Goal: Transaction & Acquisition: Purchase product/service

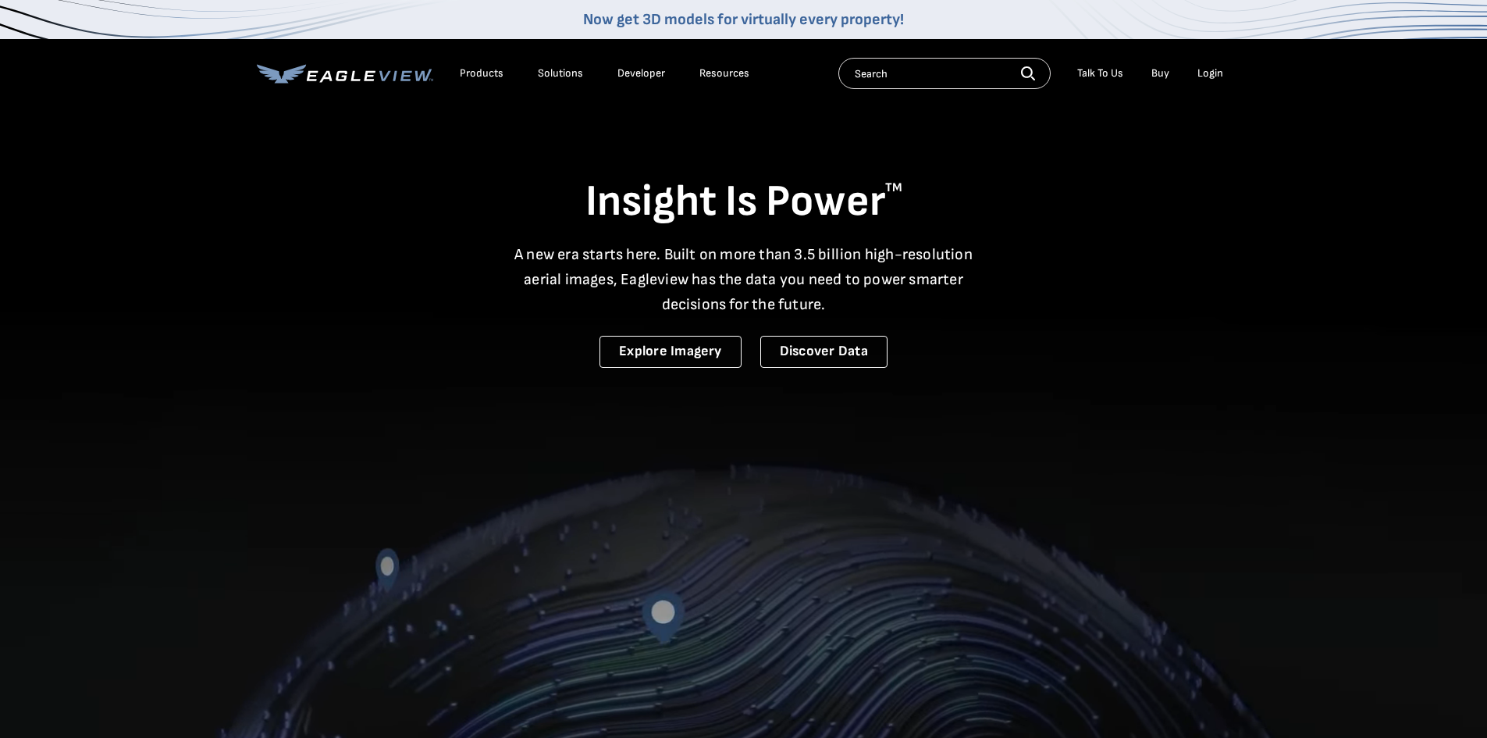
click at [1212, 73] on div "Login" at bounding box center [1210, 73] width 26 height 14
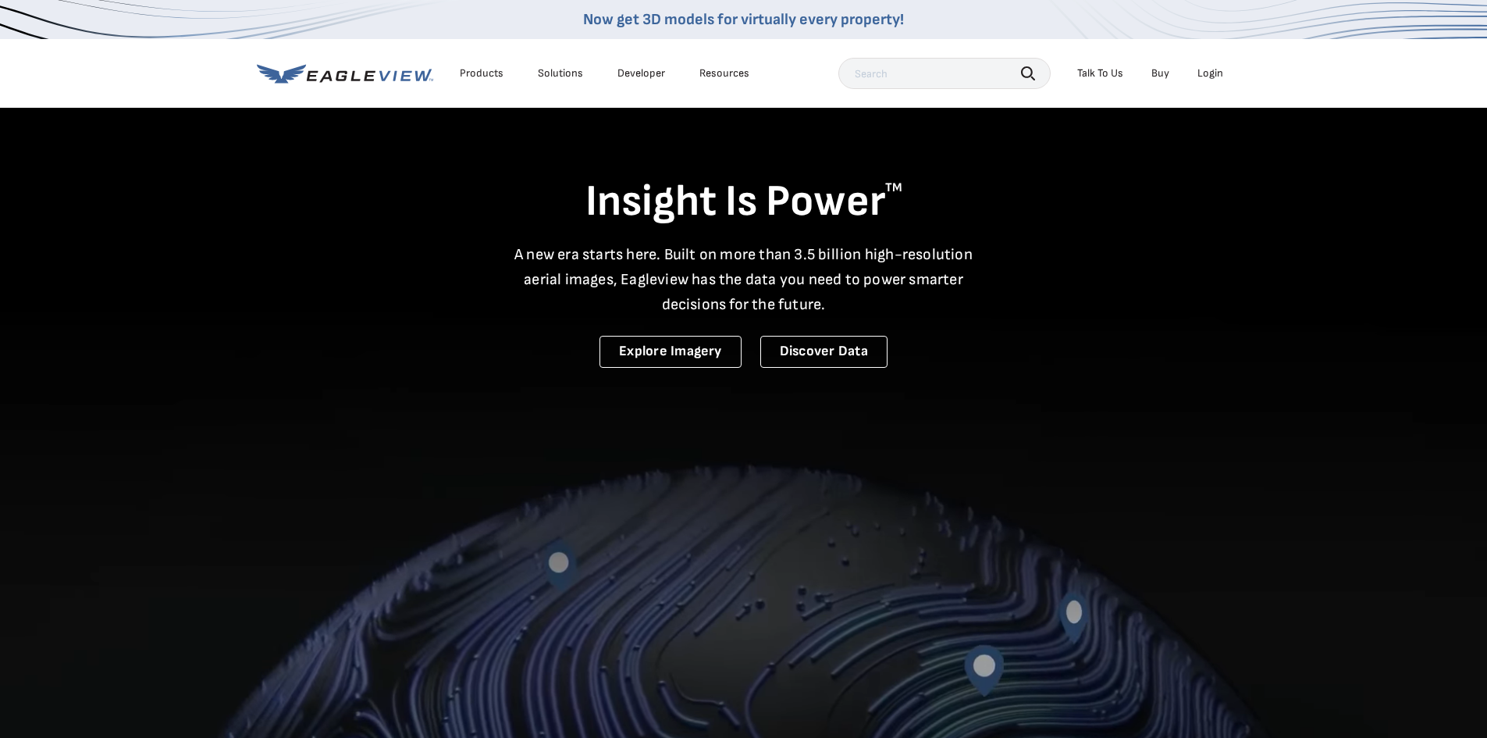
click at [1213, 79] on div "Login" at bounding box center [1210, 73] width 26 height 14
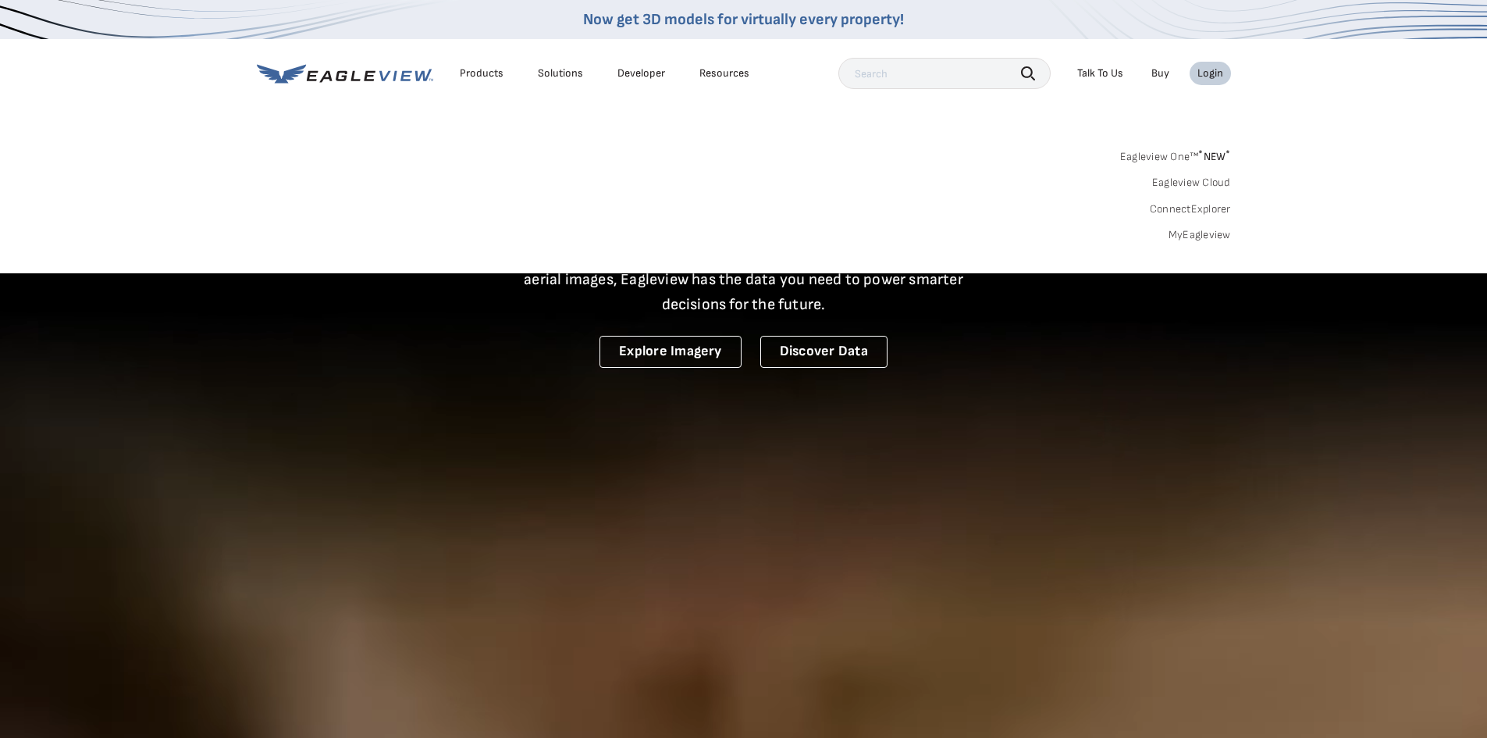
click at [1223, 237] on link "MyEagleview" at bounding box center [1200, 235] width 62 height 14
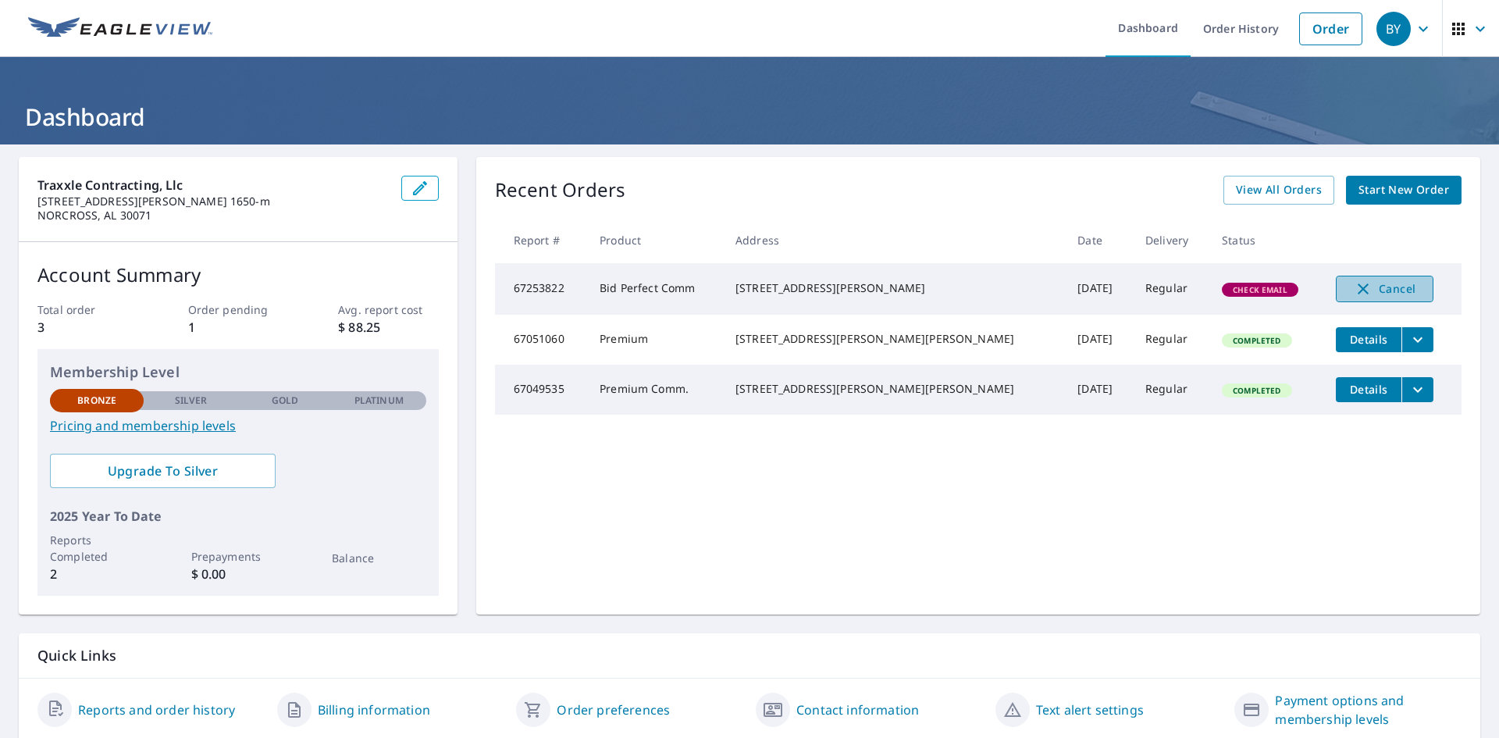
click at [1354, 286] on icon "button" at bounding box center [1363, 288] width 19 height 19
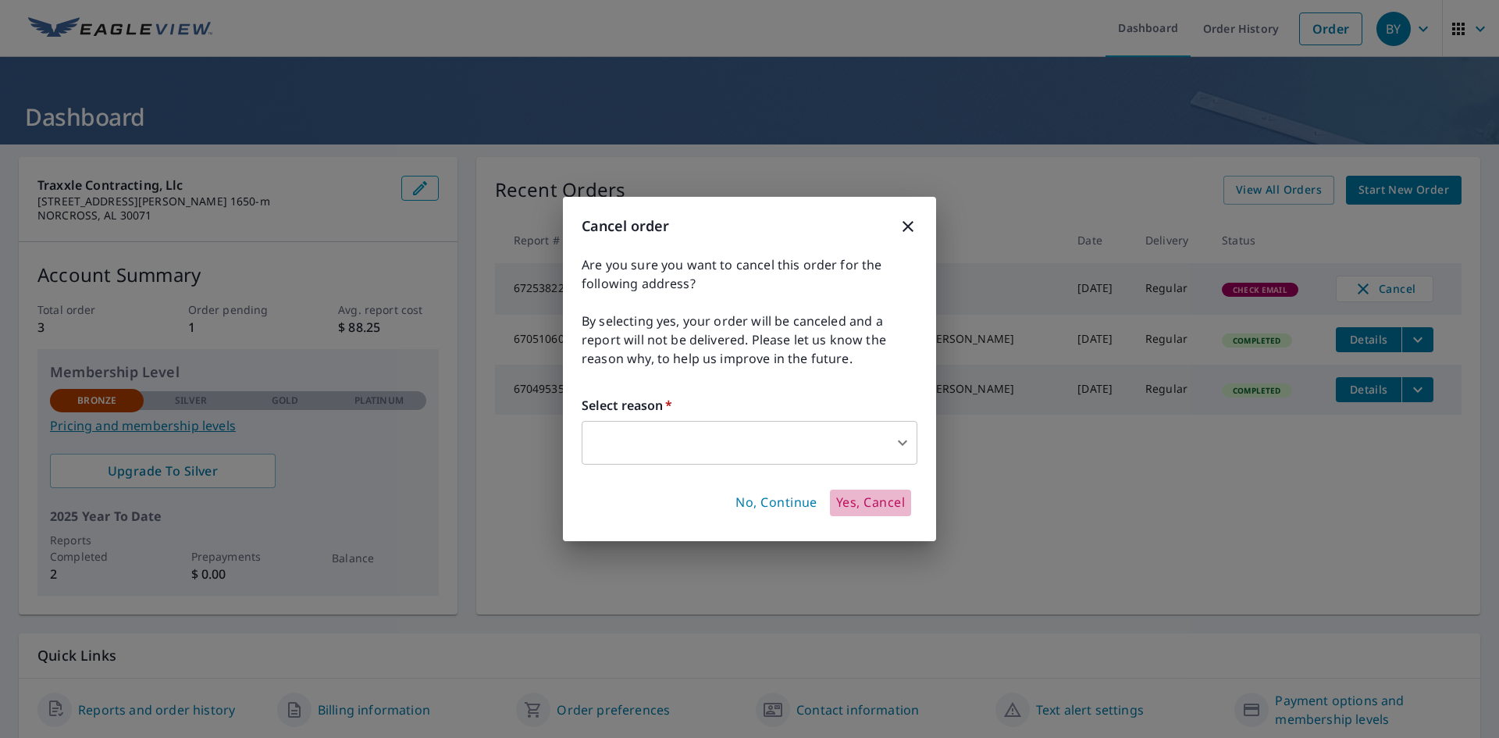
click at [886, 501] on span "Yes, Cancel" at bounding box center [870, 502] width 69 height 17
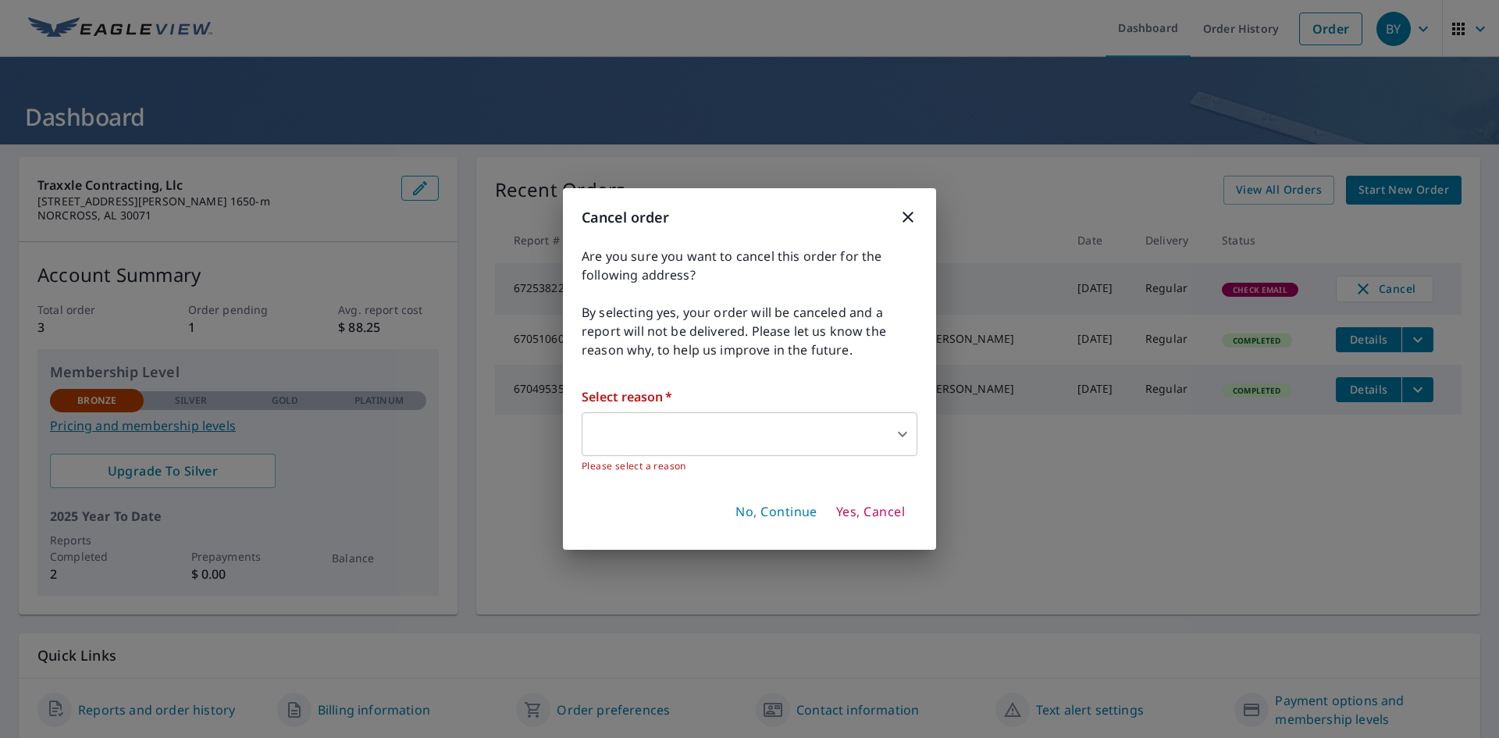
click at [903, 437] on body "BY BY Dashboard Order History Order BY Dashboard traxxle contracting, llc [STRE…" at bounding box center [749, 369] width 1499 height 738
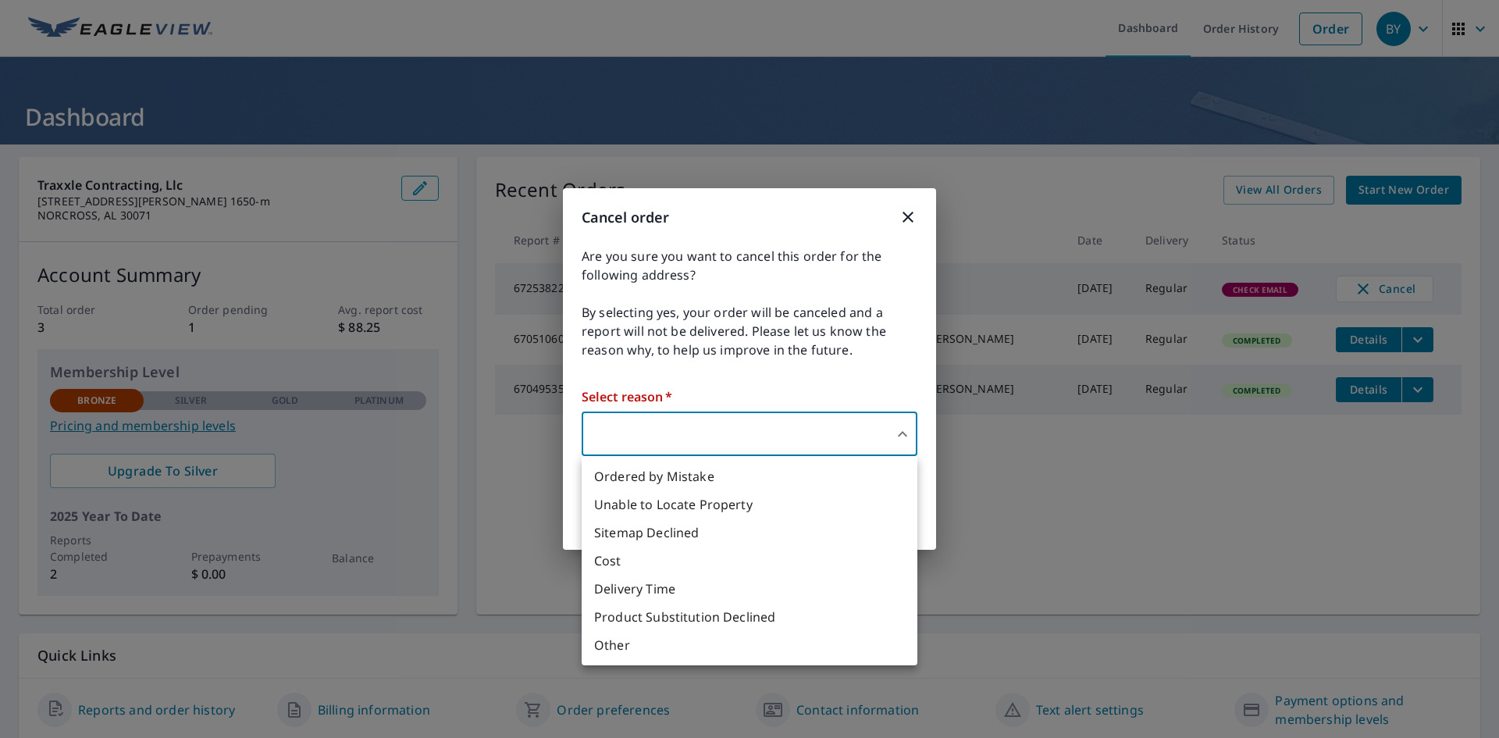
click at [626, 570] on li "Cost" at bounding box center [750, 560] width 336 height 28
type input "33"
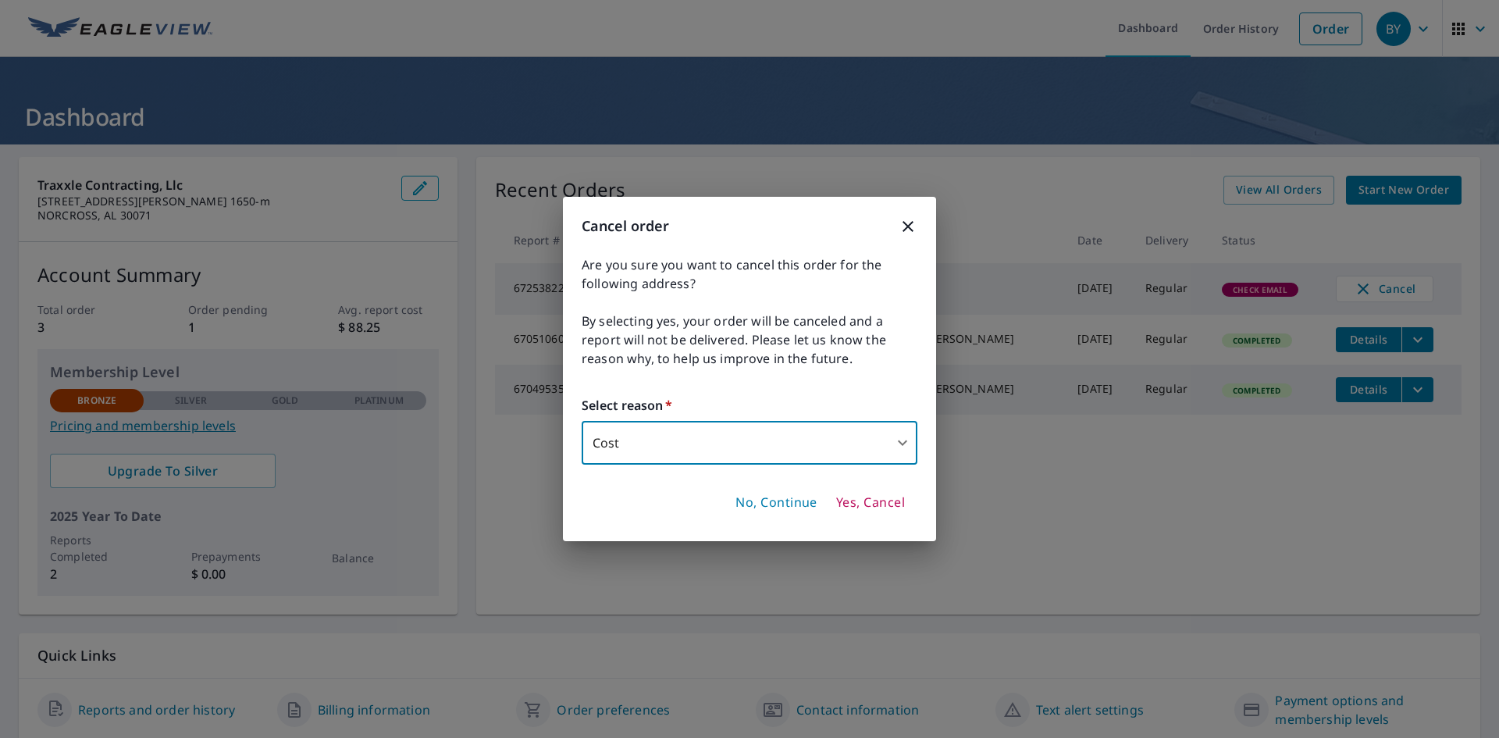
click at [862, 503] on span "Yes, Cancel" at bounding box center [870, 502] width 69 height 17
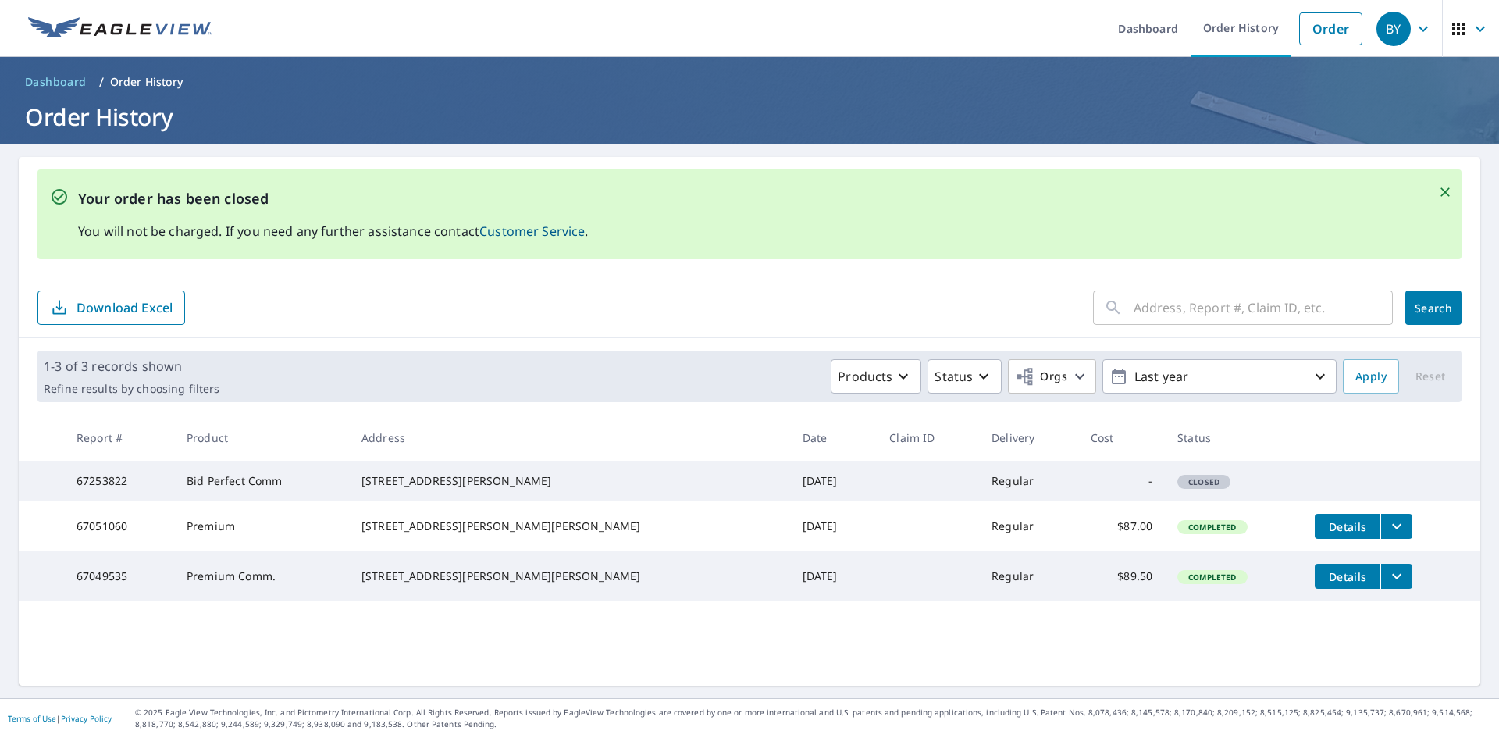
click at [1311, 308] on input "text" at bounding box center [1262, 308] width 259 height 44
type input "[STREET_ADDRESS]"
click button "Search" at bounding box center [1433, 307] width 56 height 34
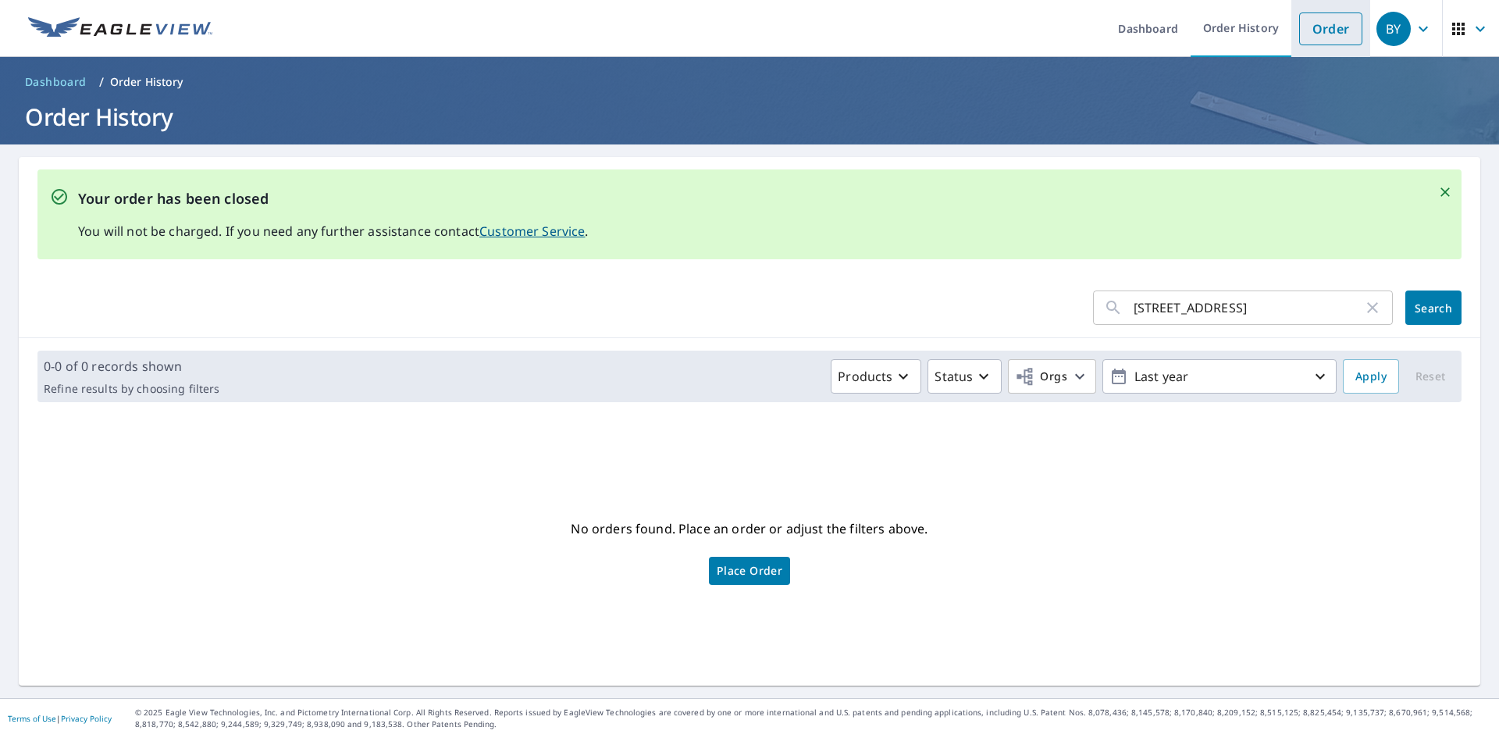
click at [1335, 39] on link "Order" at bounding box center [1330, 28] width 63 height 33
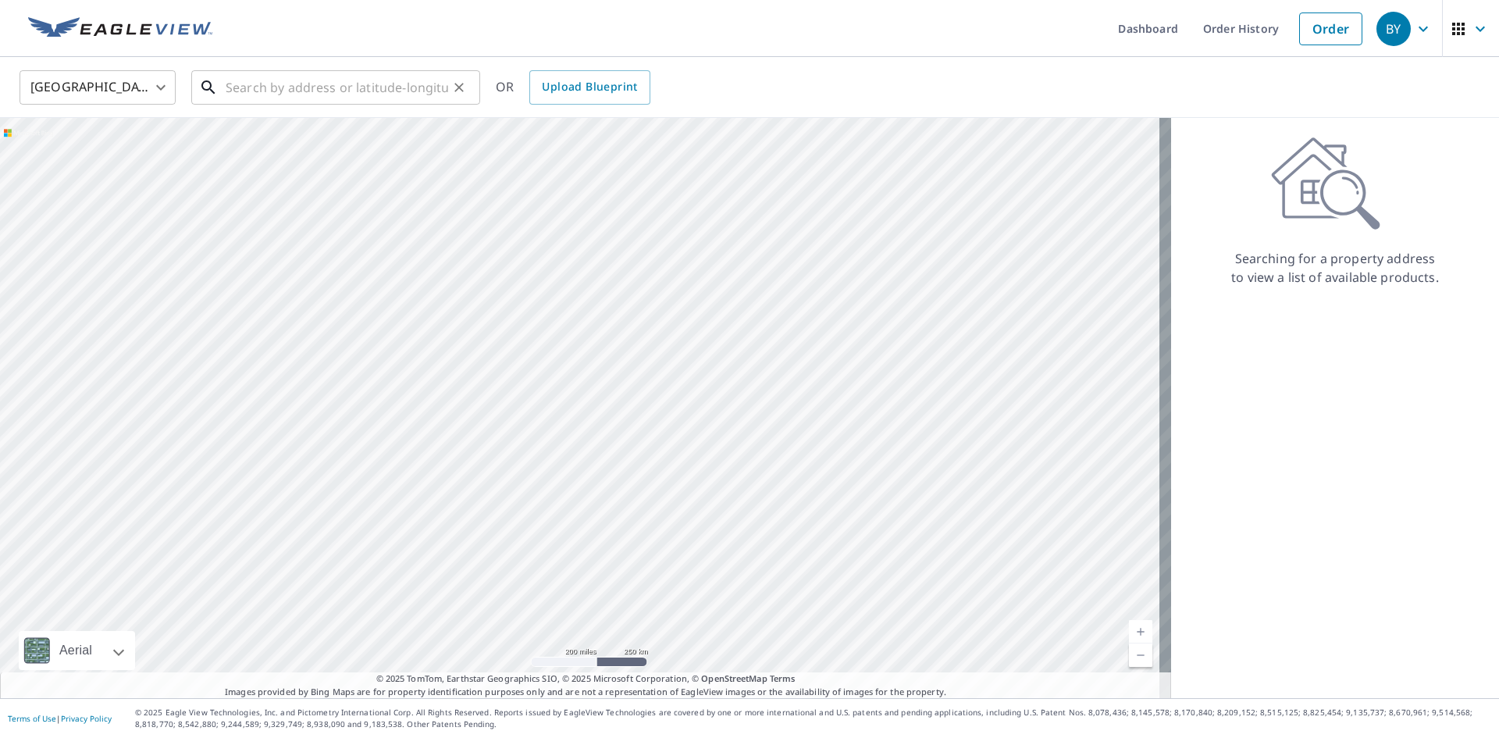
click at [397, 87] on input "text" at bounding box center [337, 88] width 222 height 44
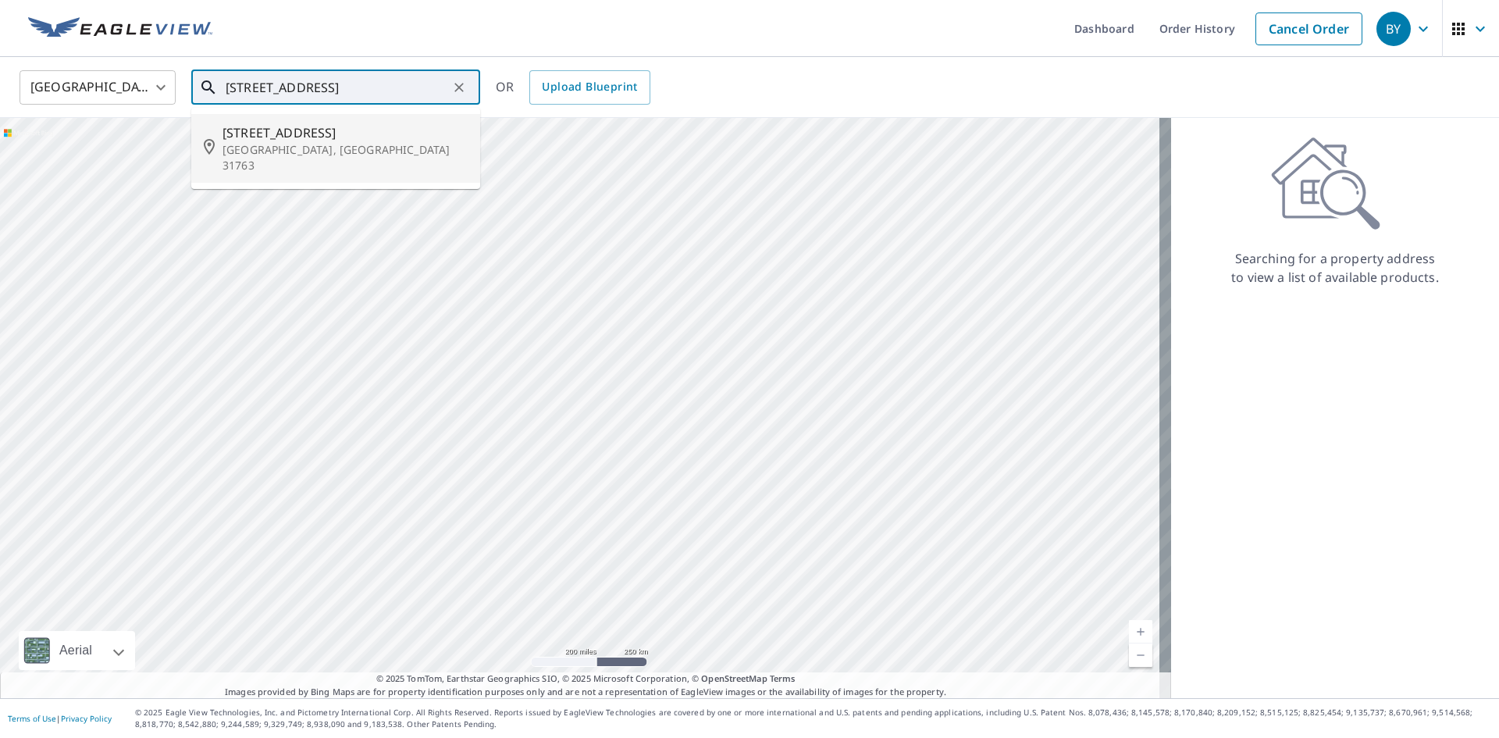
click at [278, 133] on span "[STREET_ADDRESS]" at bounding box center [344, 132] width 245 height 19
type input "[STREET_ADDRESS]"
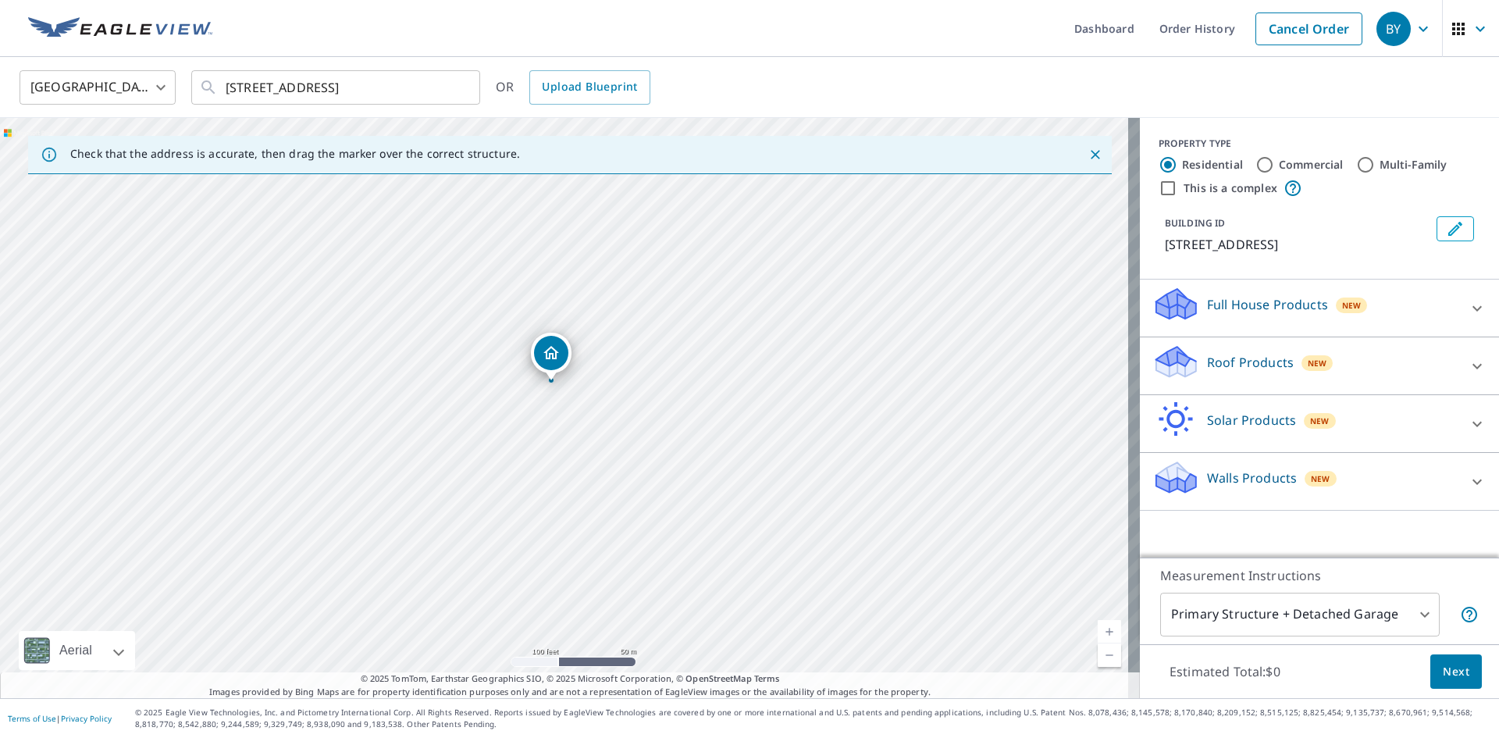
drag, startPoint x: 637, startPoint y: 407, endPoint x: 618, endPoint y: 401, distance: 19.7
click at [618, 401] on div "[STREET_ADDRESS]" at bounding box center [570, 408] width 1140 height 580
drag, startPoint x: 559, startPoint y: 354, endPoint x: 585, endPoint y: 350, distance: 26.9
click at [698, 375] on div "[STREET_ADDRESS]" at bounding box center [570, 408] width 1140 height 580
click at [1442, 678] on span "Next" at bounding box center [1455, 672] width 27 height 20
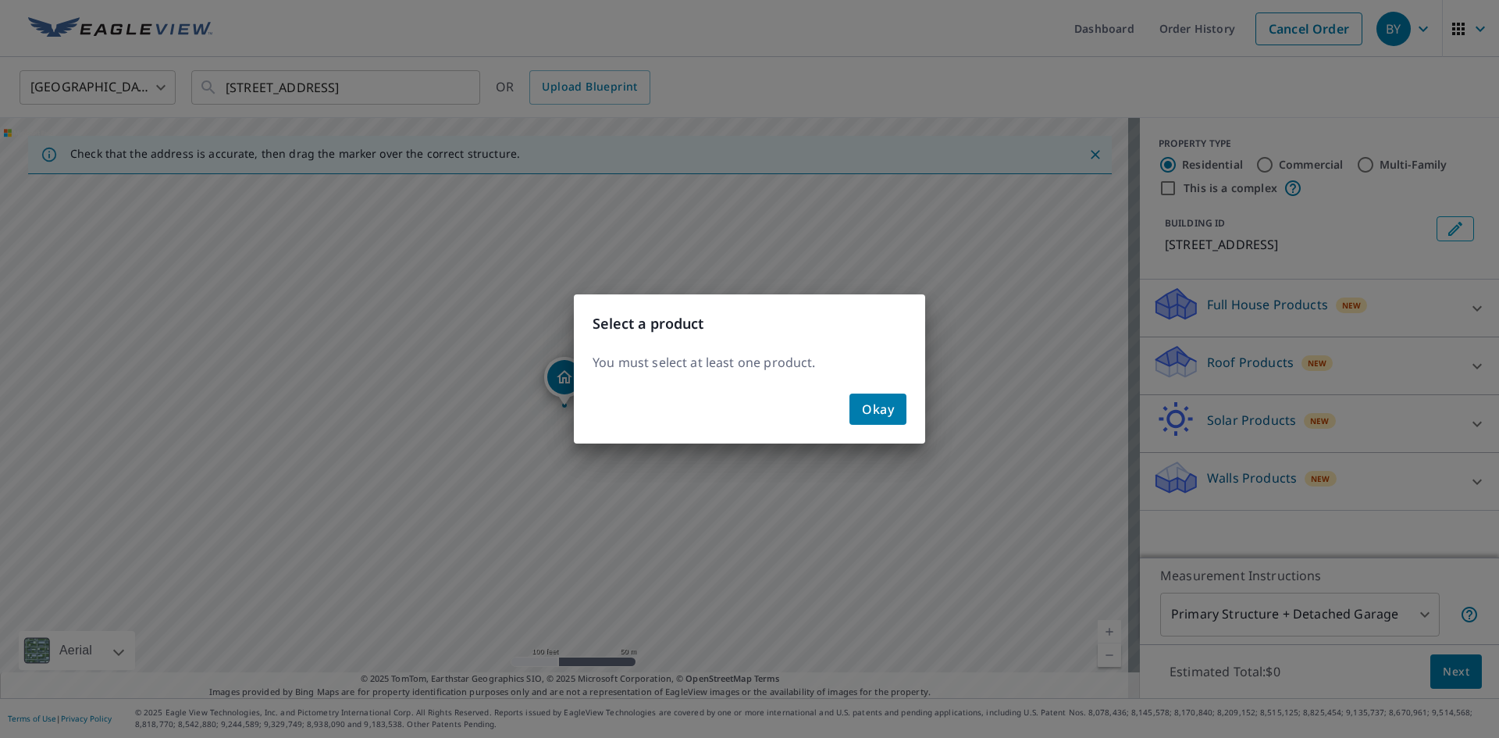
click at [861, 402] on button "Okay" at bounding box center [877, 408] width 57 height 31
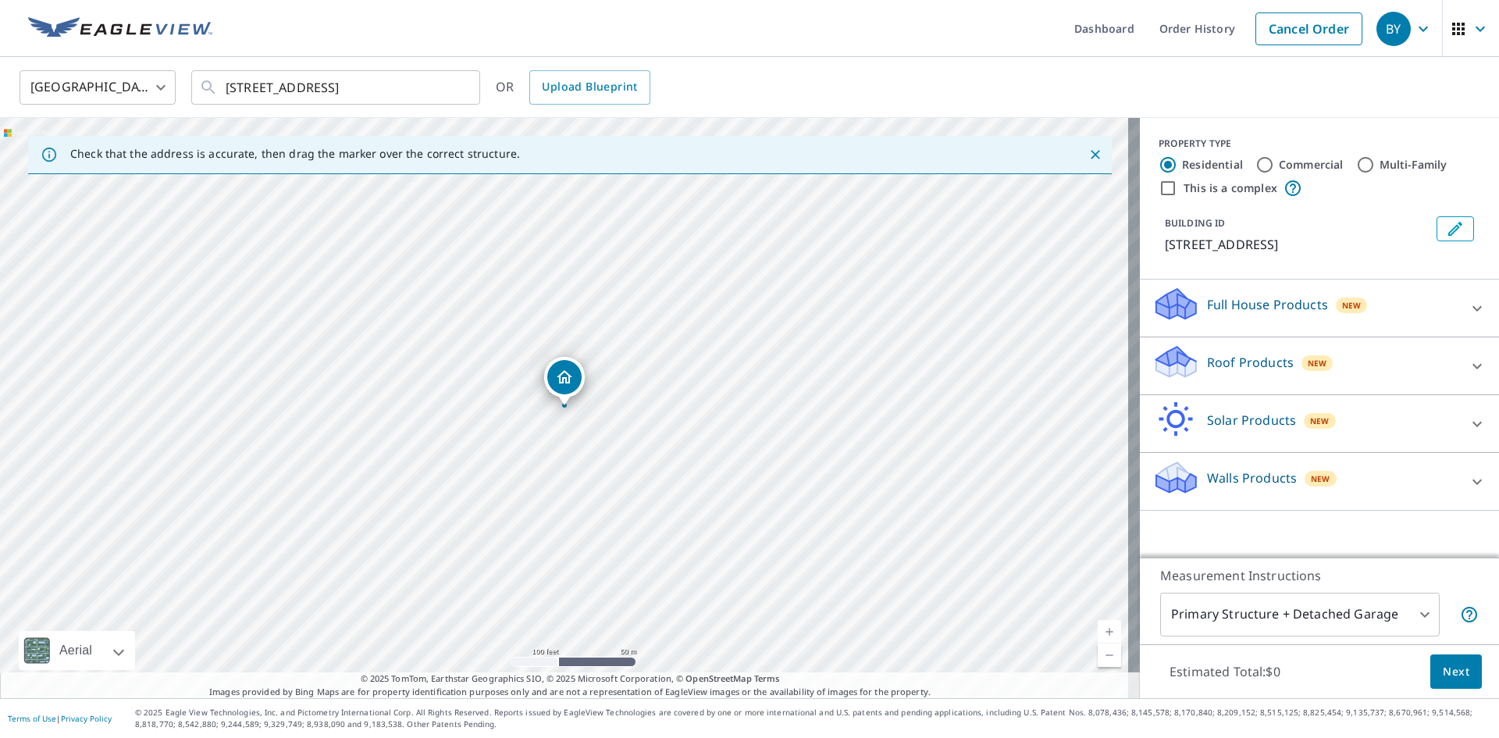
click at [1207, 369] on p "Roof Products" at bounding box center [1250, 362] width 87 height 19
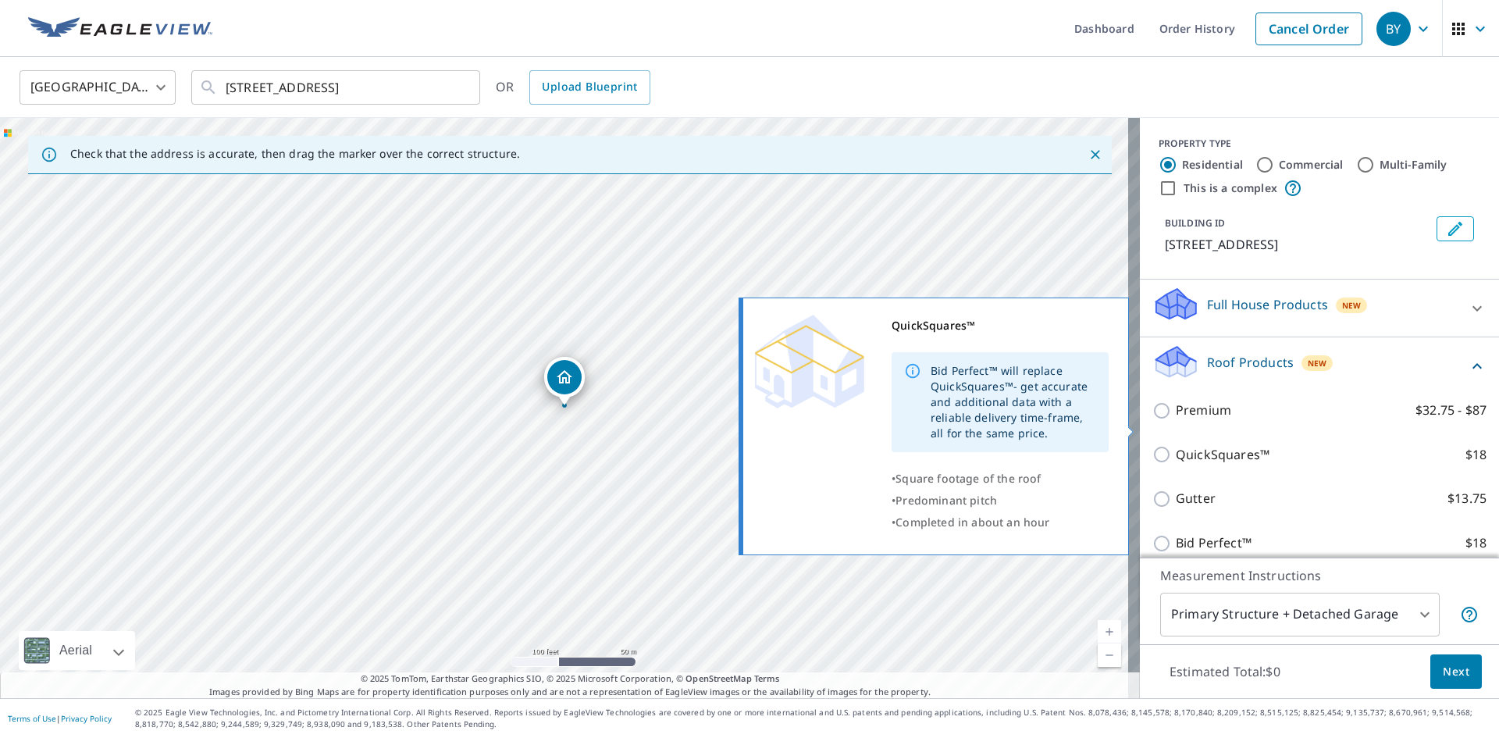
scroll to position [78, 0]
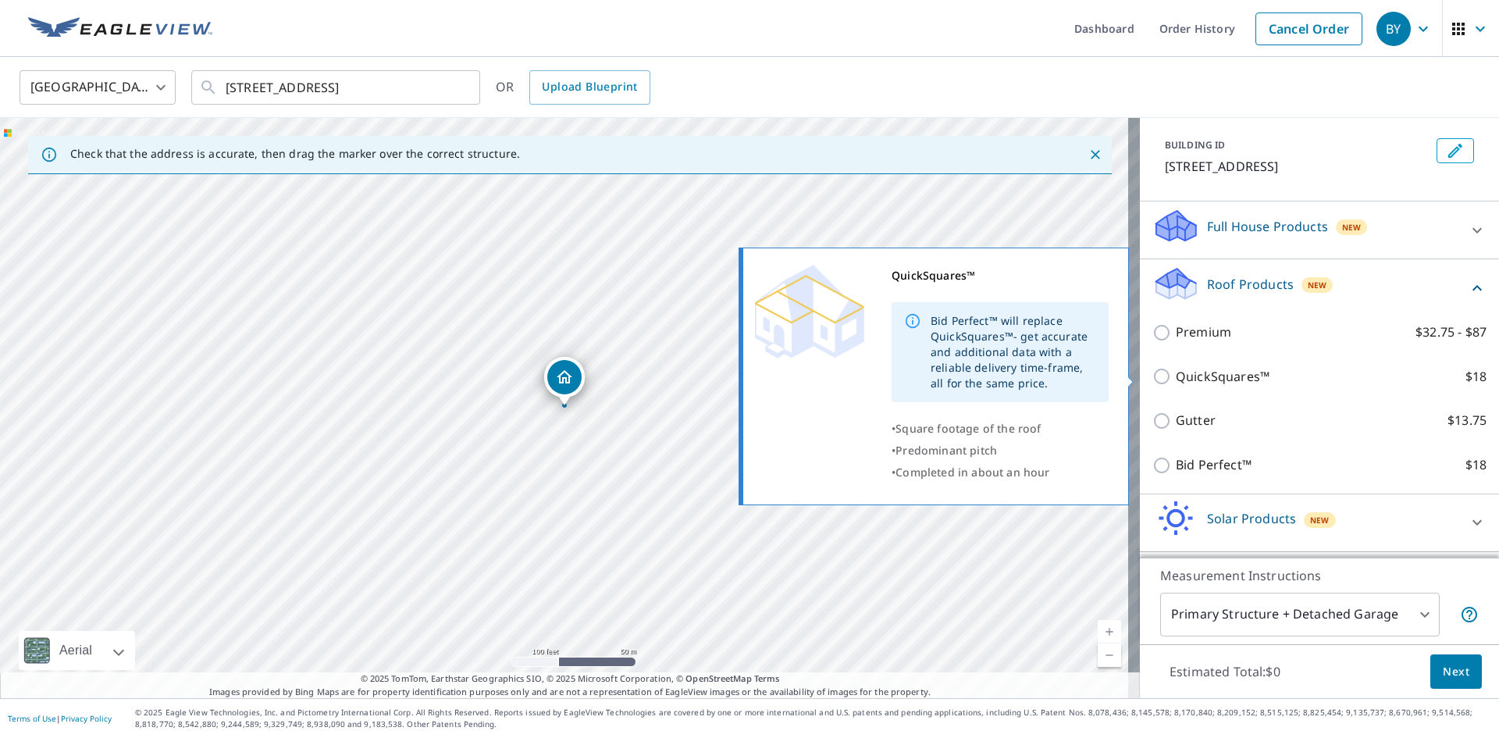
click at [1211, 381] on p "QuickSquares™" at bounding box center [1223, 377] width 94 height 20
click at [1176, 381] on input "QuickSquares™ $18" at bounding box center [1163, 376] width 23 height 19
checkbox input "true"
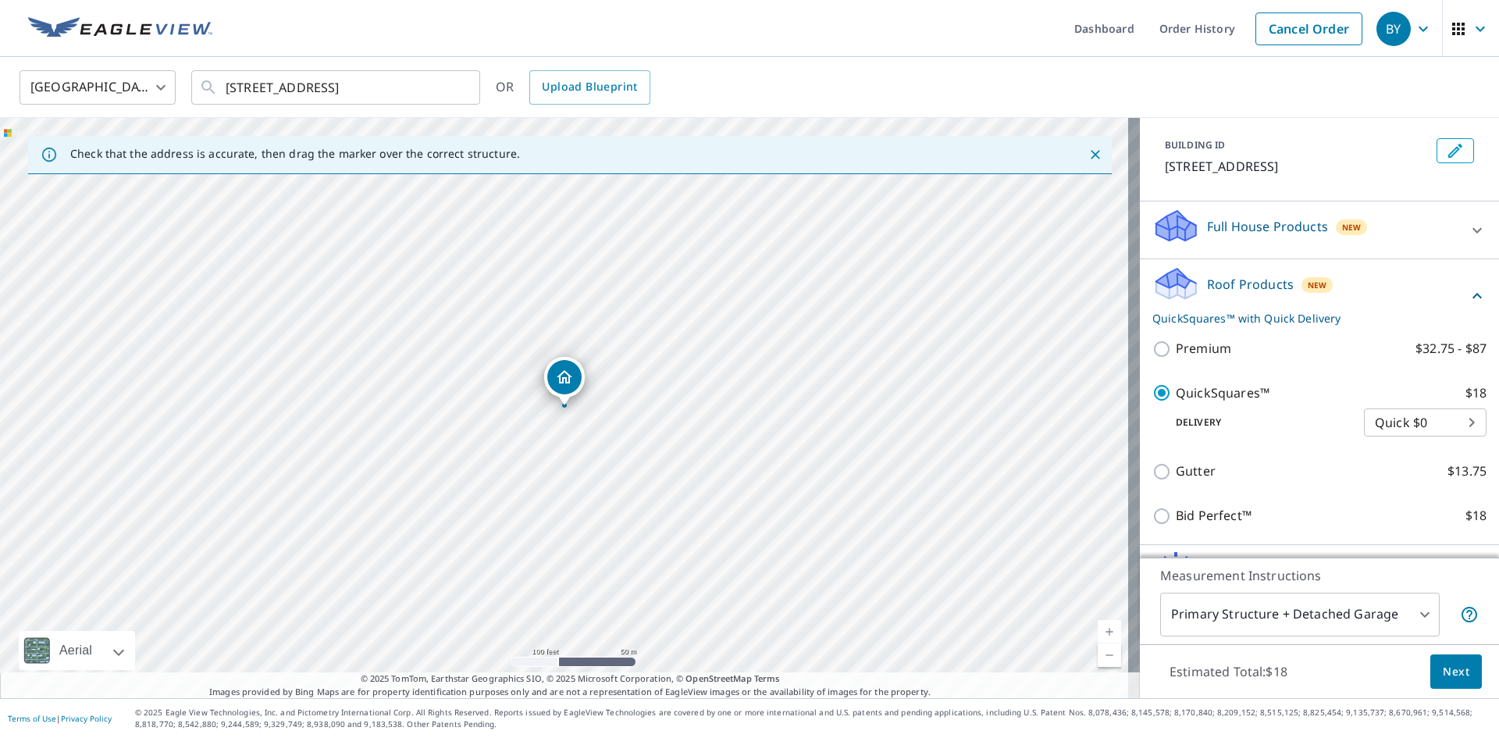
click at [1446, 678] on span "Next" at bounding box center [1455, 672] width 27 height 20
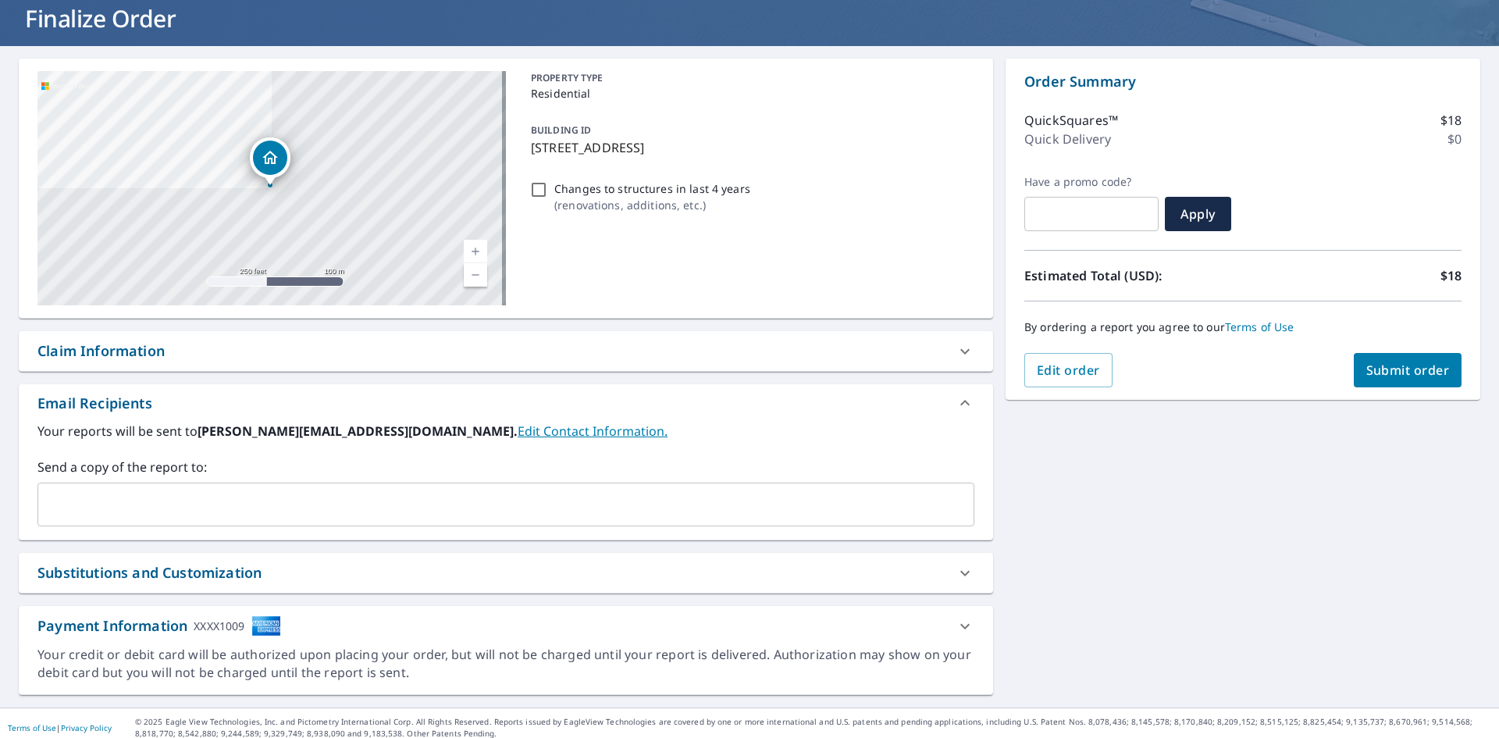
scroll to position [108, 0]
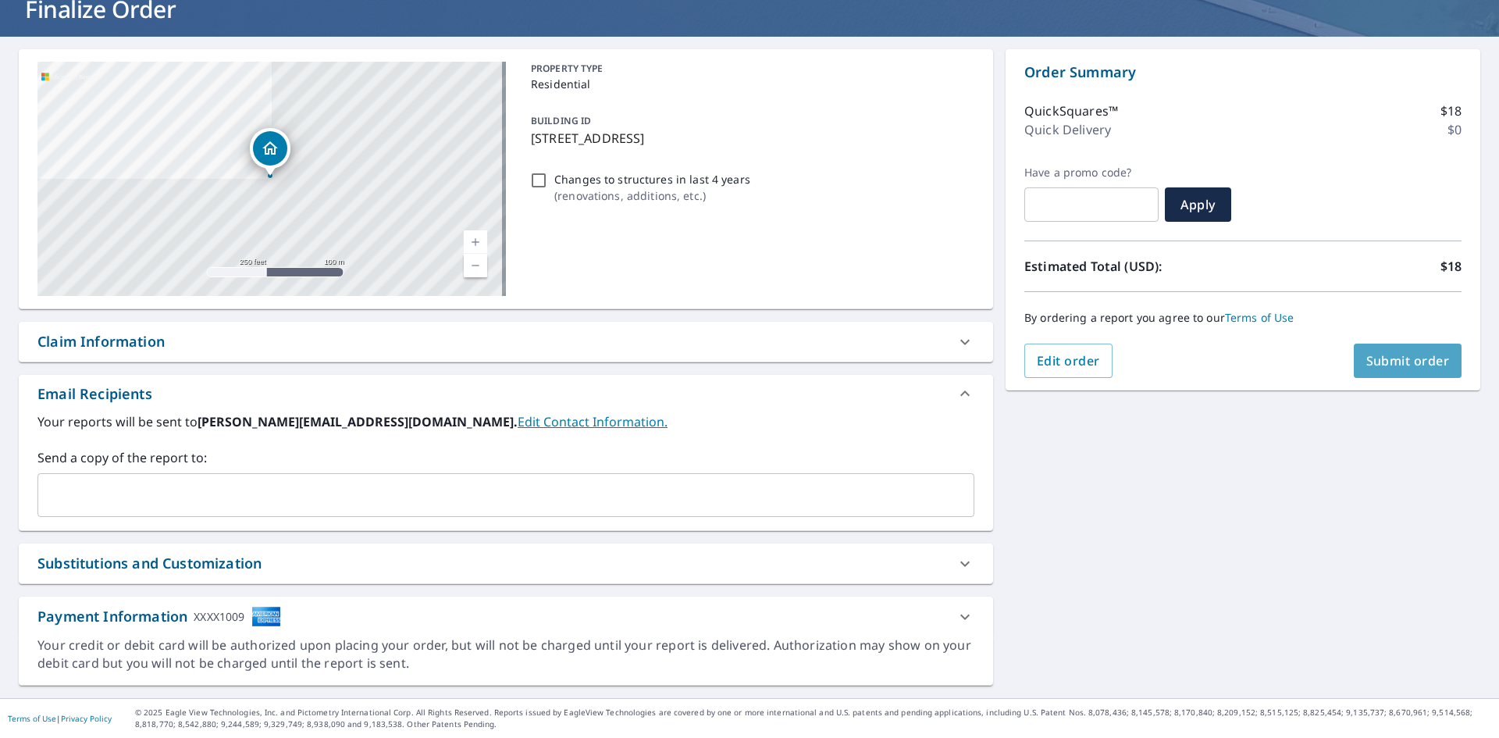
click at [1366, 354] on span "Submit order" at bounding box center [1408, 360] width 84 height 17
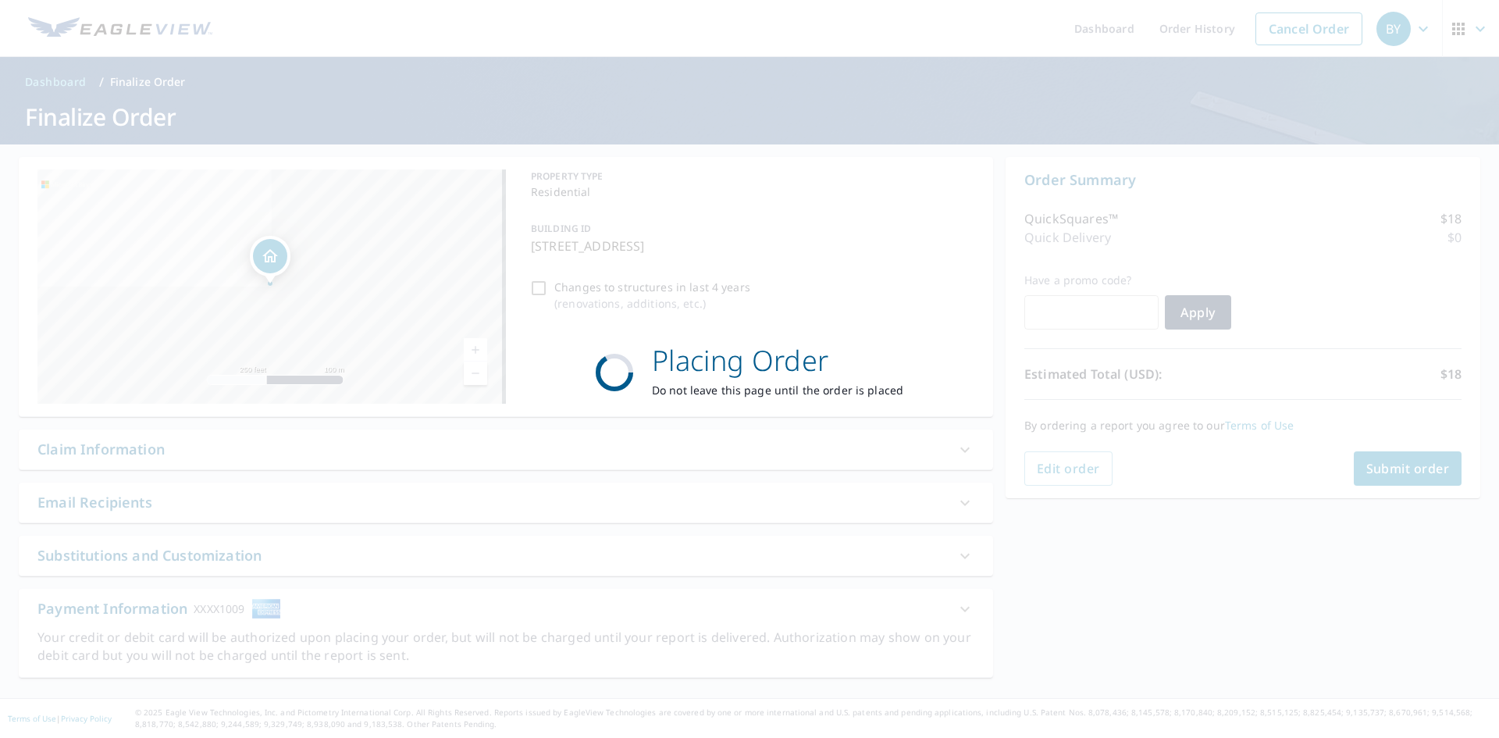
scroll to position [0, 0]
